Goal: Task Accomplishment & Management: Complete application form

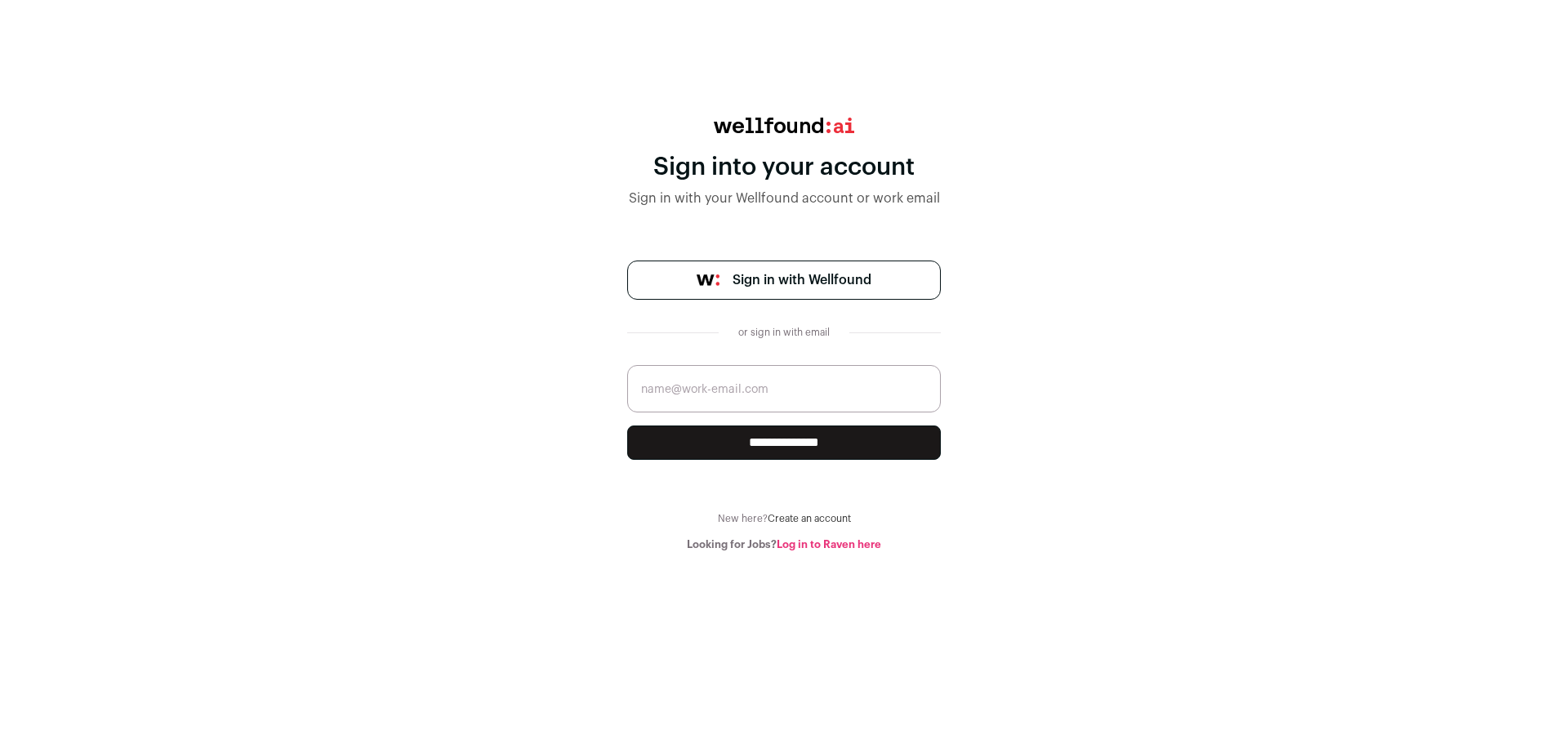
click at [751, 399] on input "email" at bounding box center [784, 389] width 314 height 47
type input "[EMAIL_ADDRESS][DOMAIN_NAME]"
click at [787, 439] on input "**********" at bounding box center [784, 443] width 314 height 34
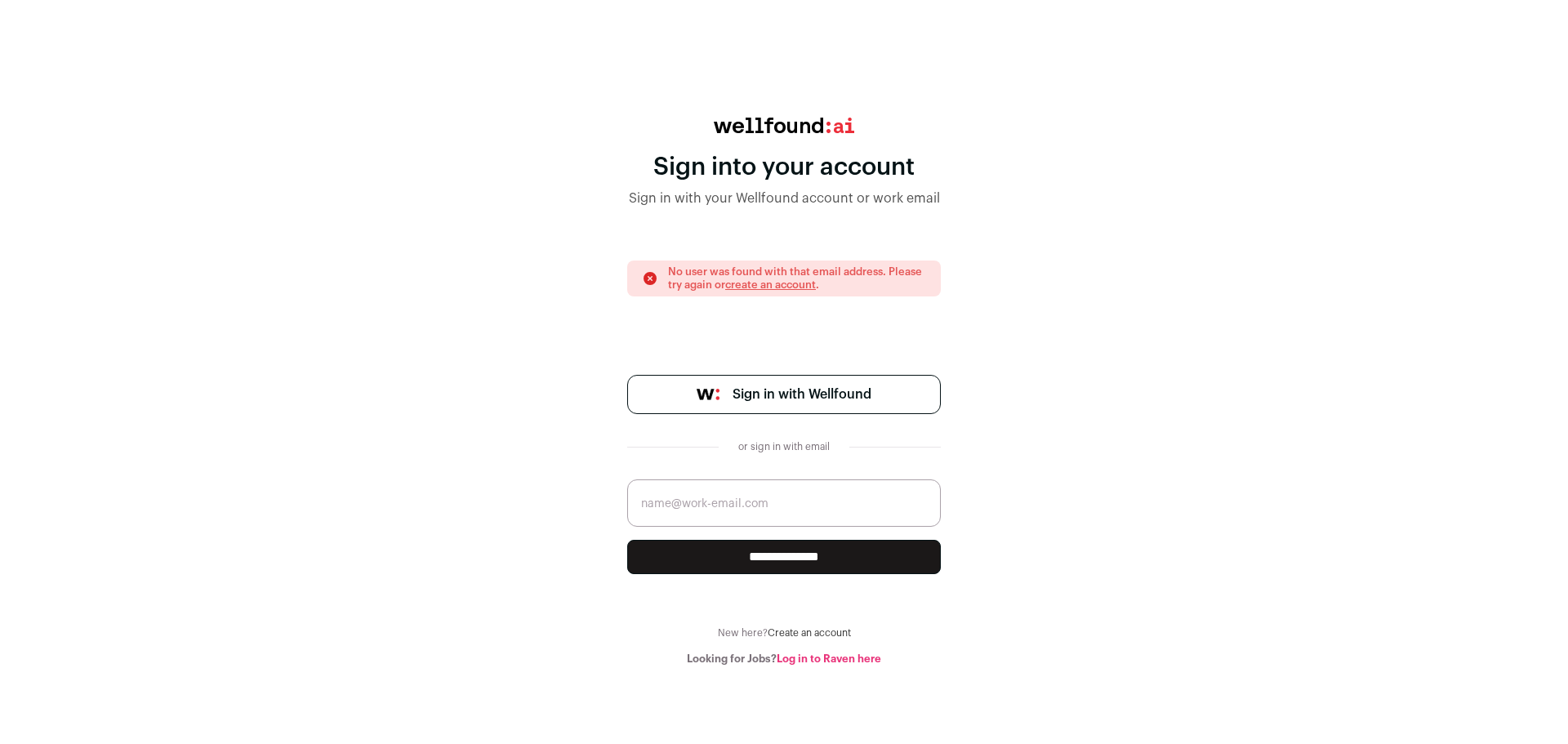
click at [839, 660] on link "Log in to Raven here" at bounding box center [829, 658] width 104 height 11
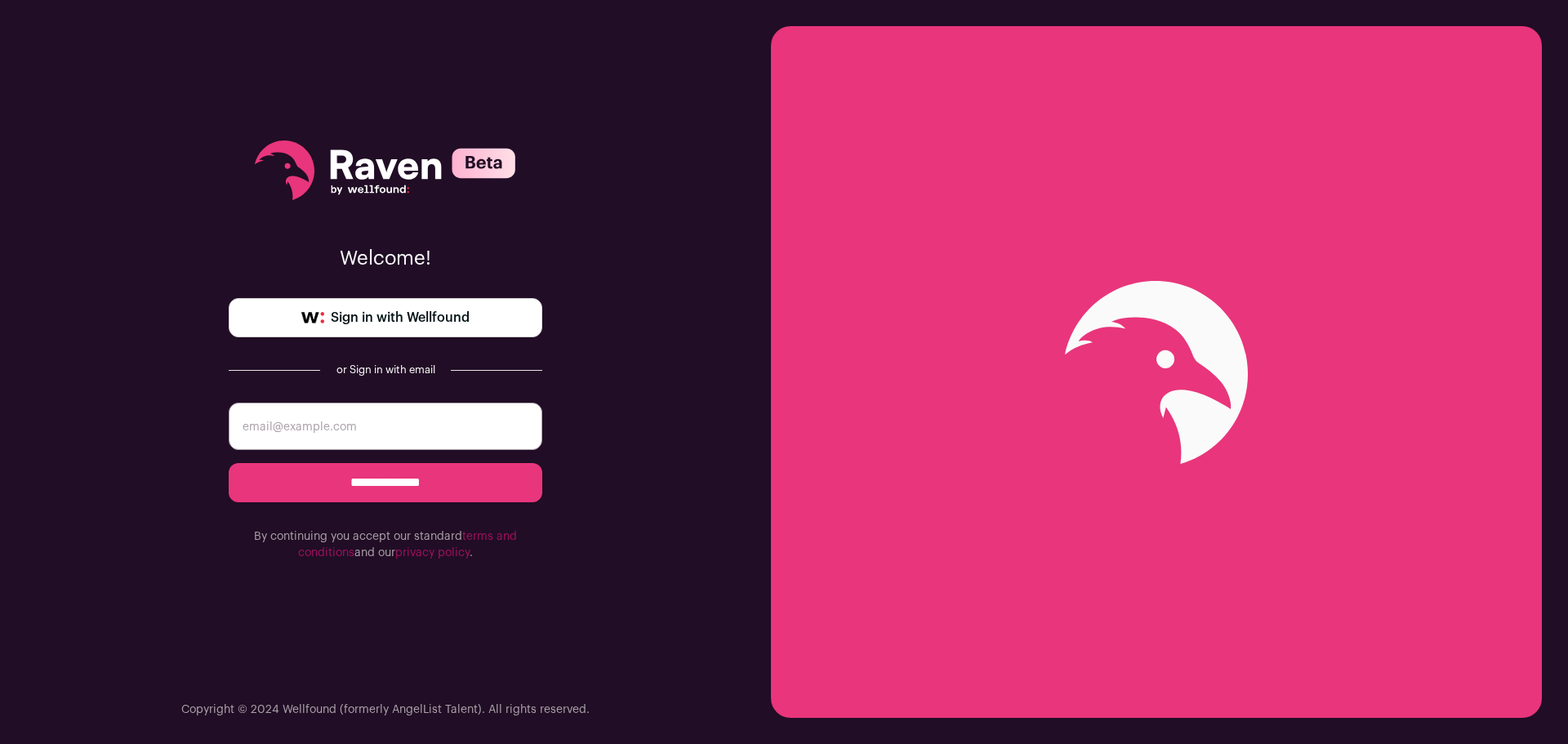
click at [339, 431] on input "email" at bounding box center [385, 426] width 314 height 47
type input "onyangostephen654@gmail.com"
click at [393, 488] on input "**********" at bounding box center [385, 483] width 314 height 39
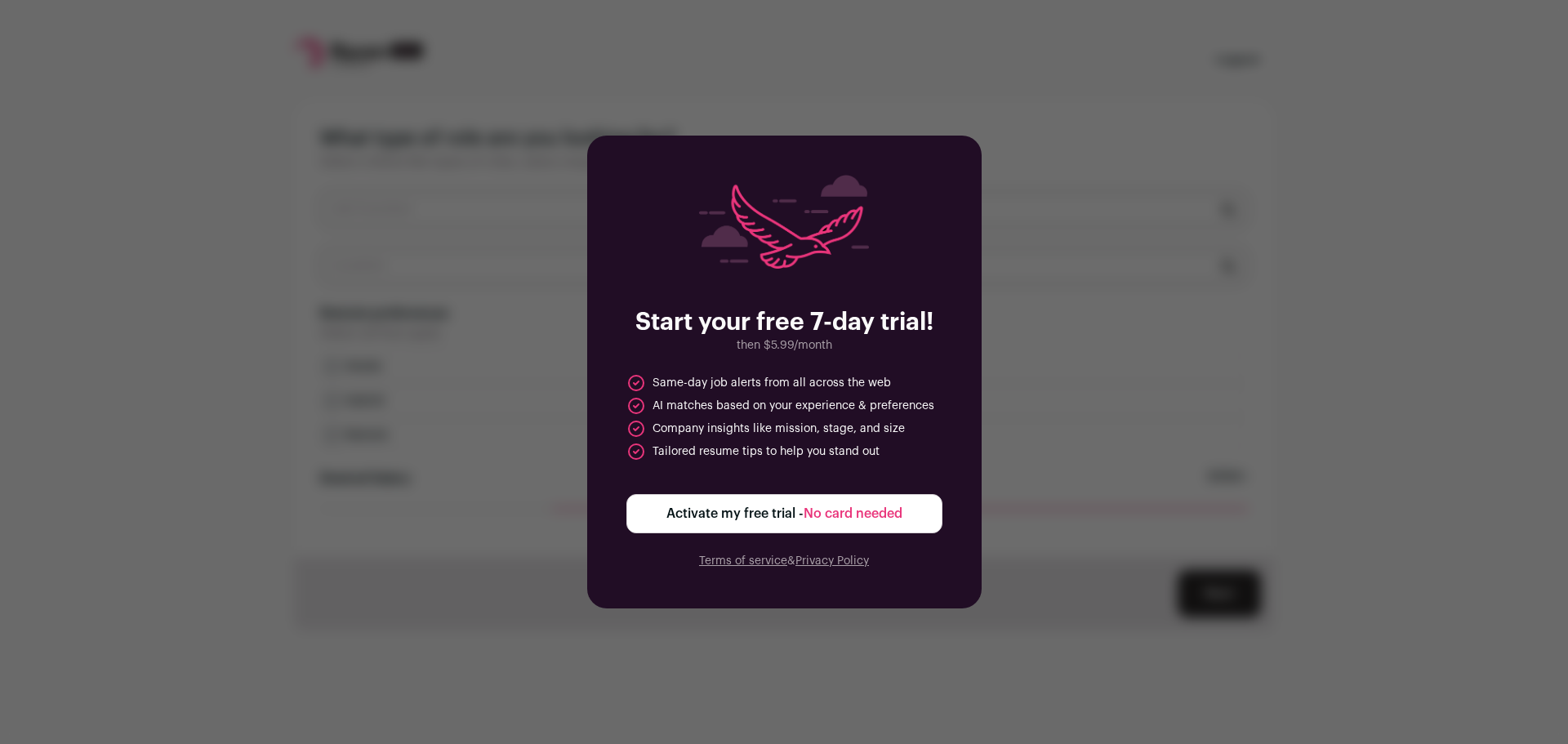
click at [868, 513] on span "No card needed" at bounding box center [853, 514] width 98 height 13
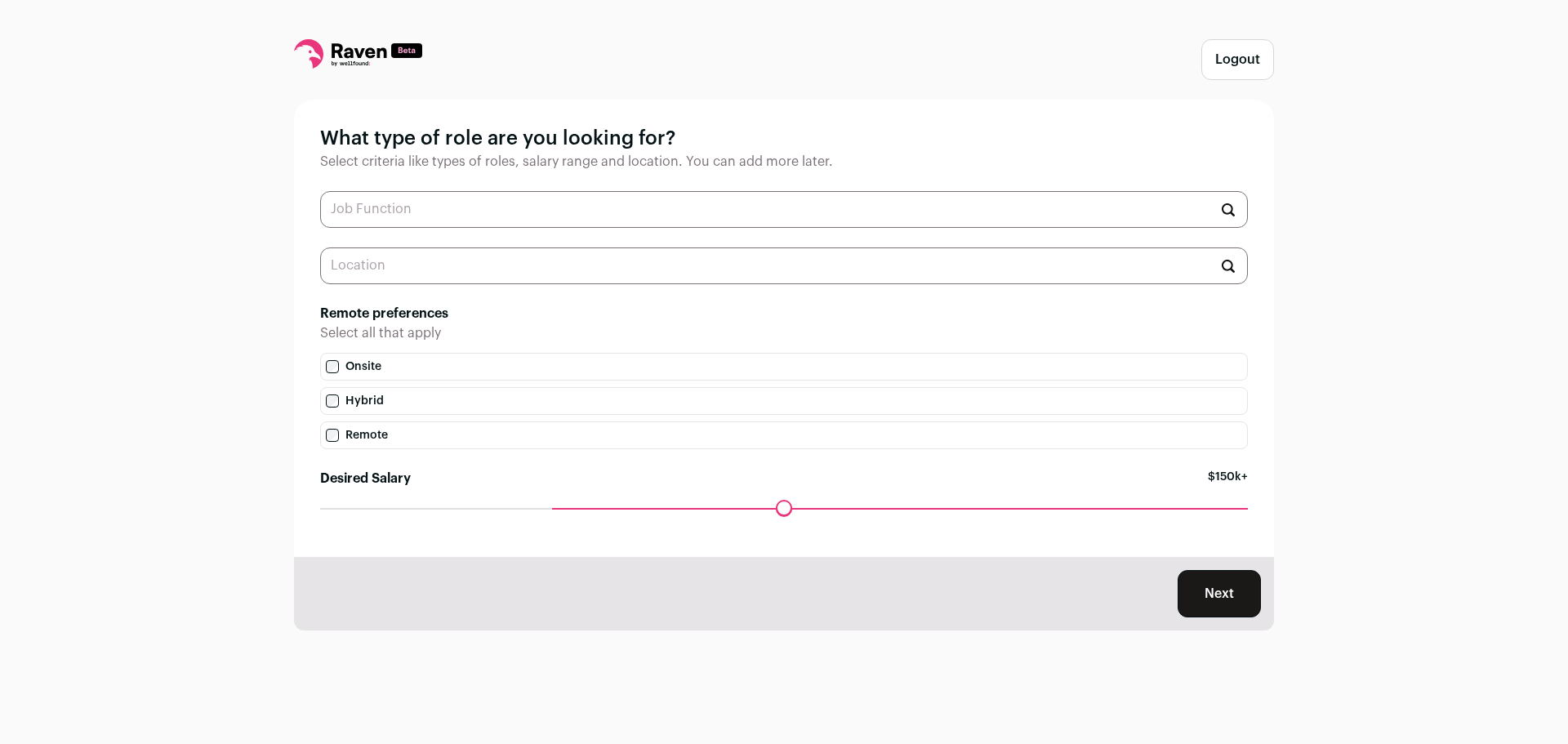
click at [388, 217] on input "text" at bounding box center [783, 209] width 928 height 36
click at [356, 380] on li "QA Tester" at bounding box center [784, 381] width 927 height 43
type input "QA Tester"
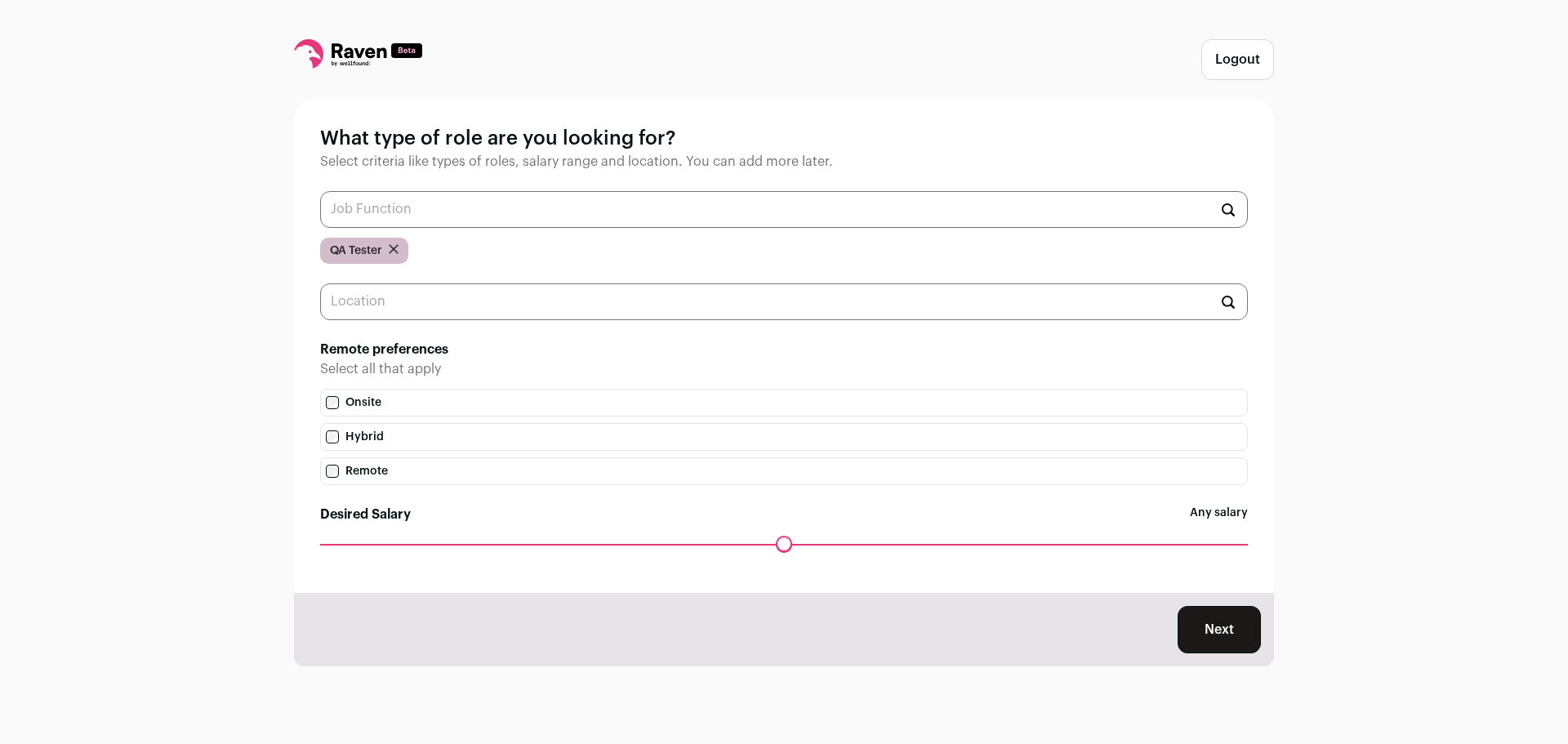
drag, startPoint x: 557, startPoint y: 549, endPoint x: 337, endPoint y: 553, distance: 220.0
click at [337, 544] on input "Desired Salary" at bounding box center [783, 544] width 928 height 0
click at [340, 551] on div "Maximum desired salary ******" at bounding box center [783, 555] width 928 height 23
drag, startPoint x: 332, startPoint y: 550, endPoint x: 339, endPoint y: 556, distance: 9.2
click at [339, 544] on input "Desired Salary" at bounding box center [783, 544] width 928 height 0
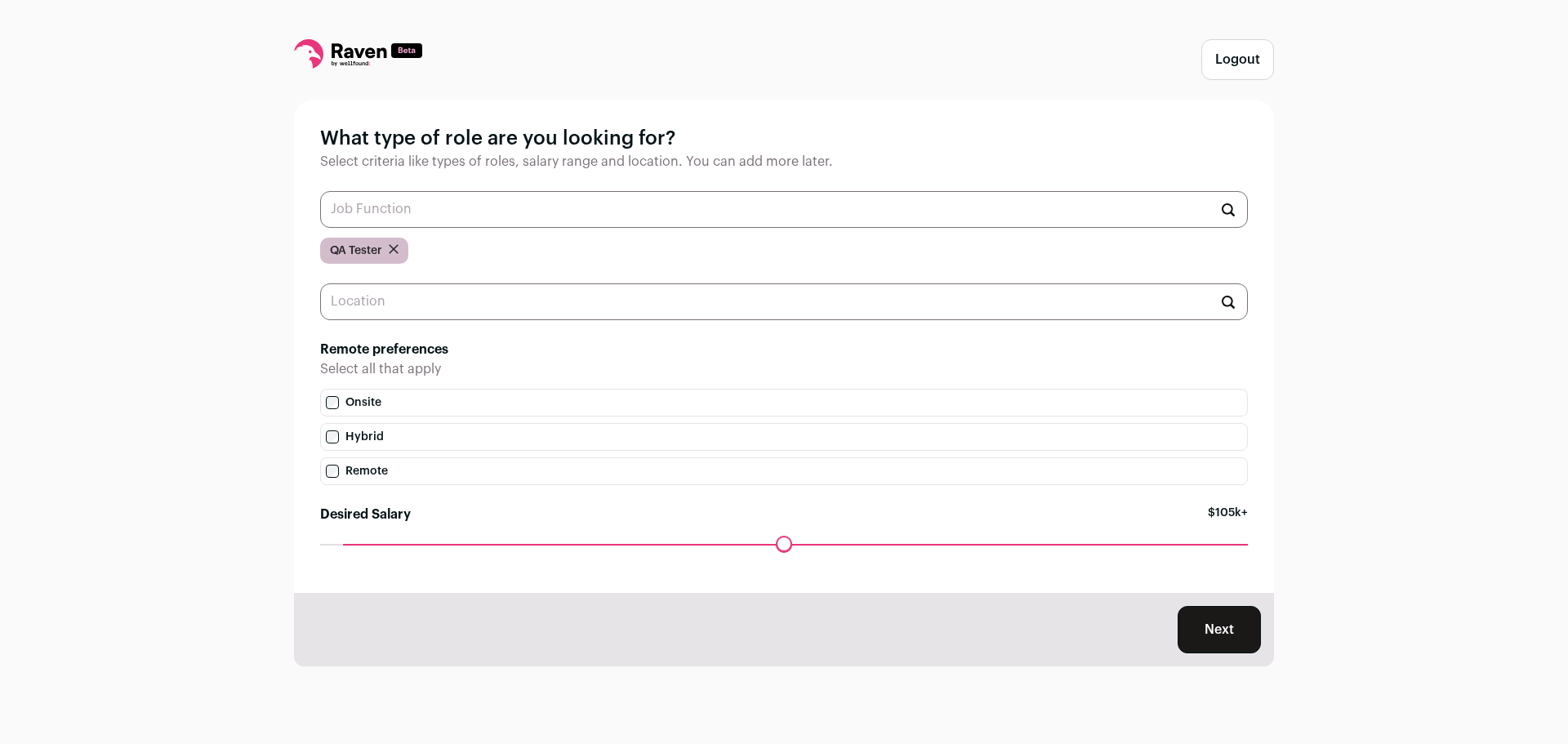
click at [1218, 632] on button "Next" at bounding box center [1219, 630] width 84 height 47
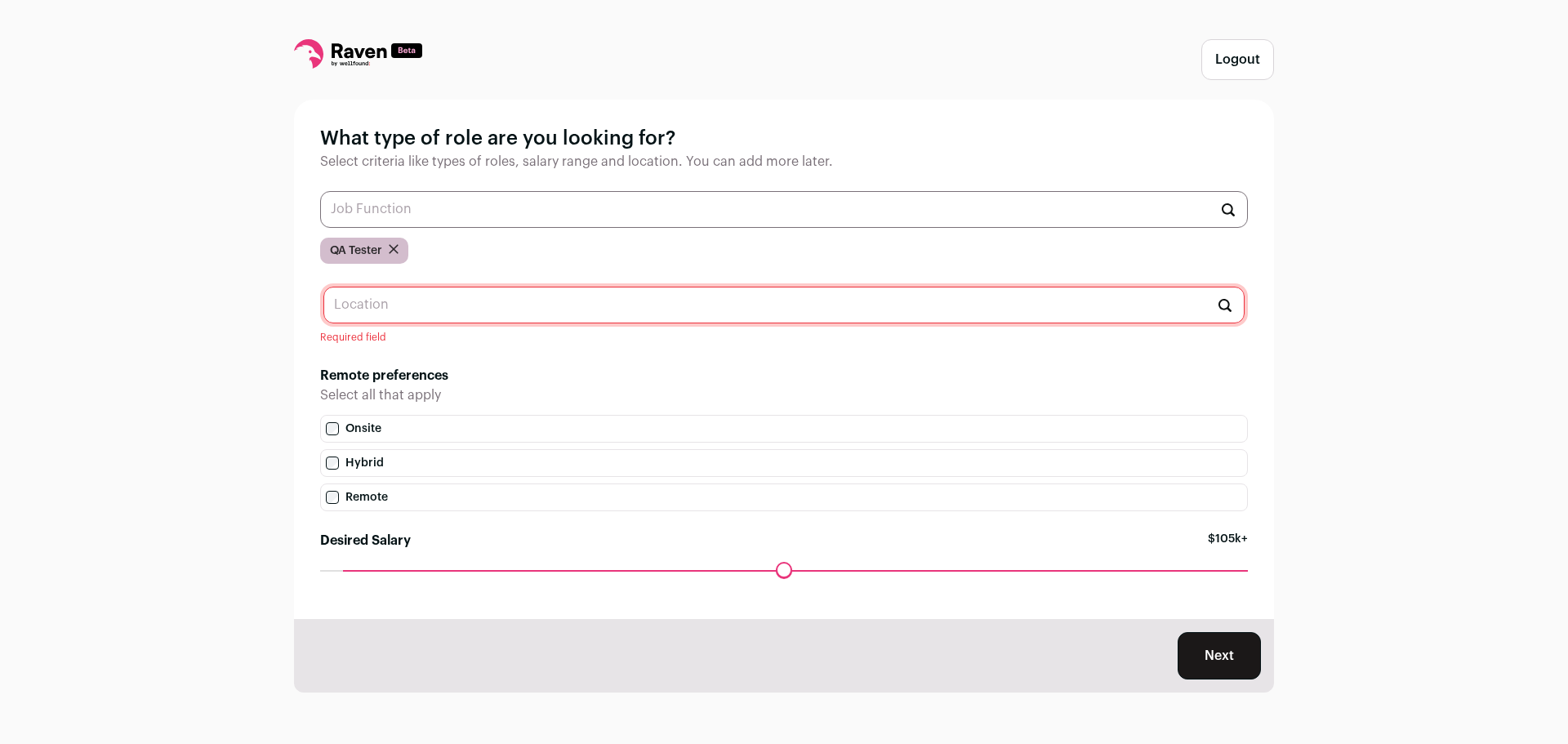
click at [421, 309] on input "text" at bounding box center [784, 304] width 922 height 36
type input "A"
click at [372, 354] on li "United States" at bounding box center [784, 346] width 920 height 43
type input "United States"
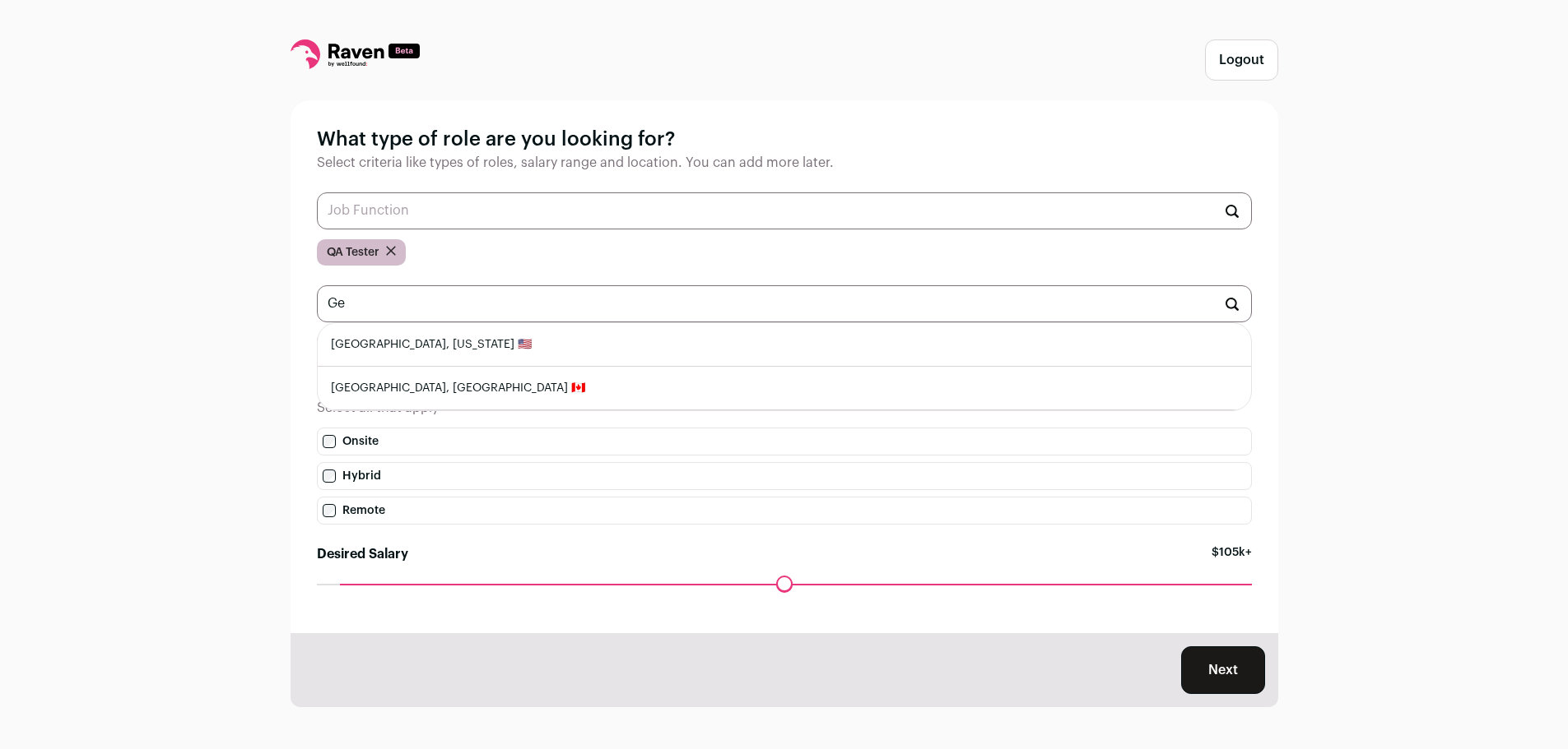
type input "G"
type input "E"
type input "Canada"
click at [417, 350] on li "Canada" at bounding box center [785, 345] width 934 height 44
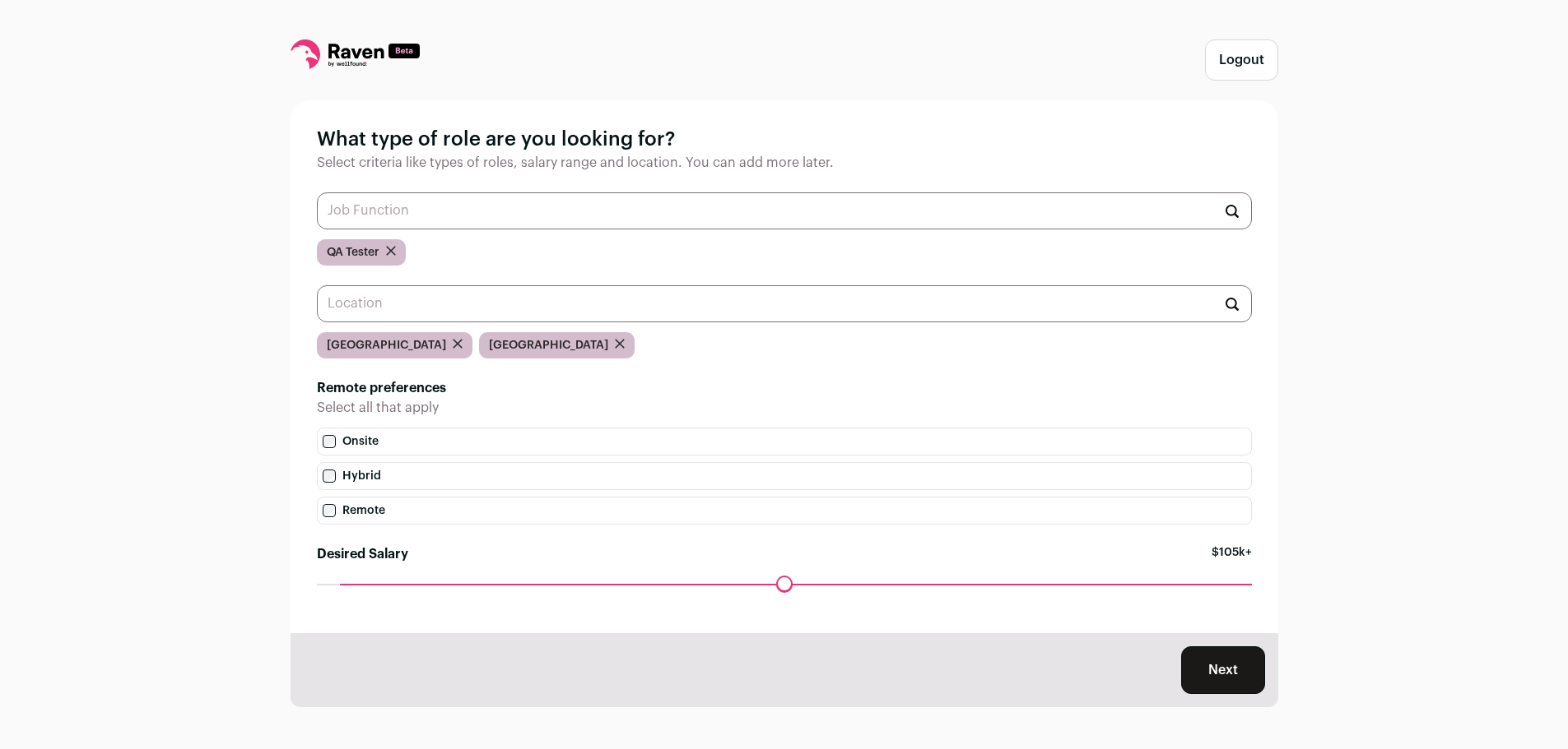
click at [1220, 677] on button "Next" at bounding box center [1223, 671] width 84 height 48
